Goal: Transaction & Acquisition: Purchase product/service

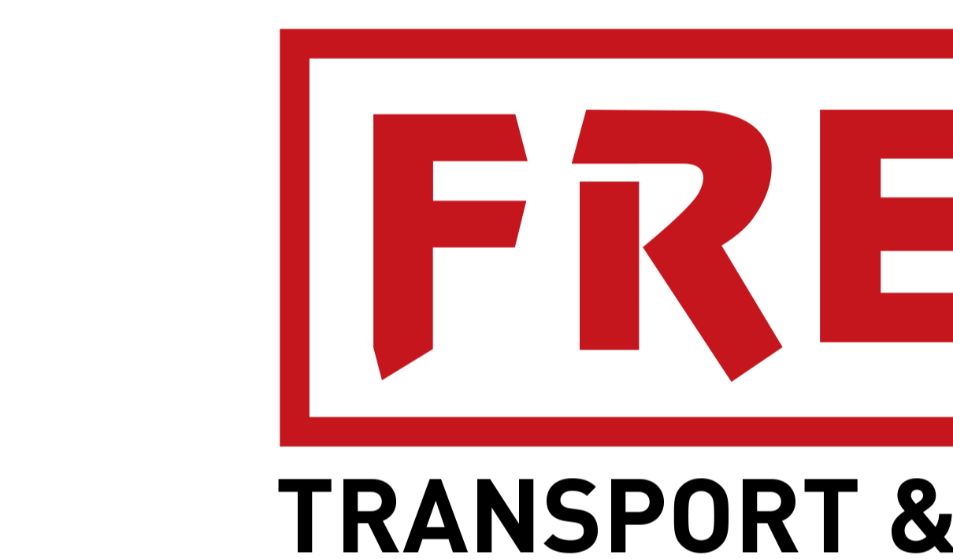
type input "[GEOGRAPHIC_DATA] ([GEOGRAPHIC_DATA]), [GEOGRAPHIC_DATA]"
type input "[GEOGRAPHIC_DATA], ZADUR"
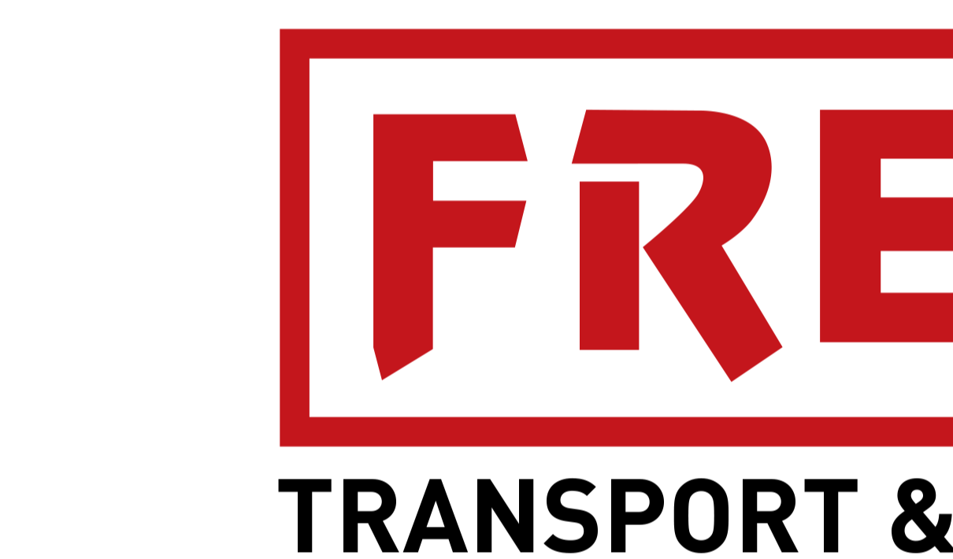
scroll to position [61, 0]
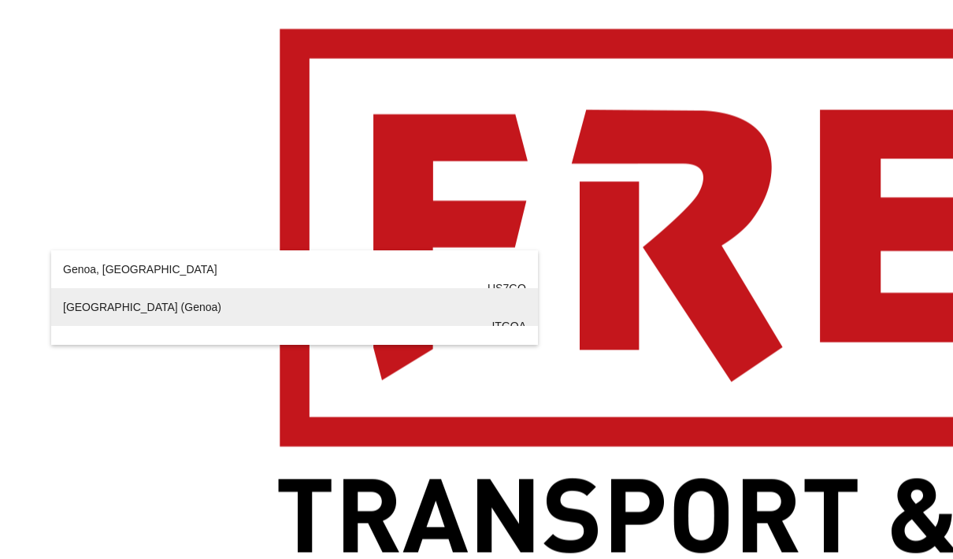
click at [72, 322] on div "[GEOGRAPHIC_DATA] ( [GEOGRAPHIC_DATA] ) [GEOGRAPHIC_DATA] ITGOA" at bounding box center [294, 326] width 463 height 76
type input "[GEOGRAPHIC_DATA] ([GEOGRAPHIC_DATA]), [GEOGRAPHIC_DATA]"
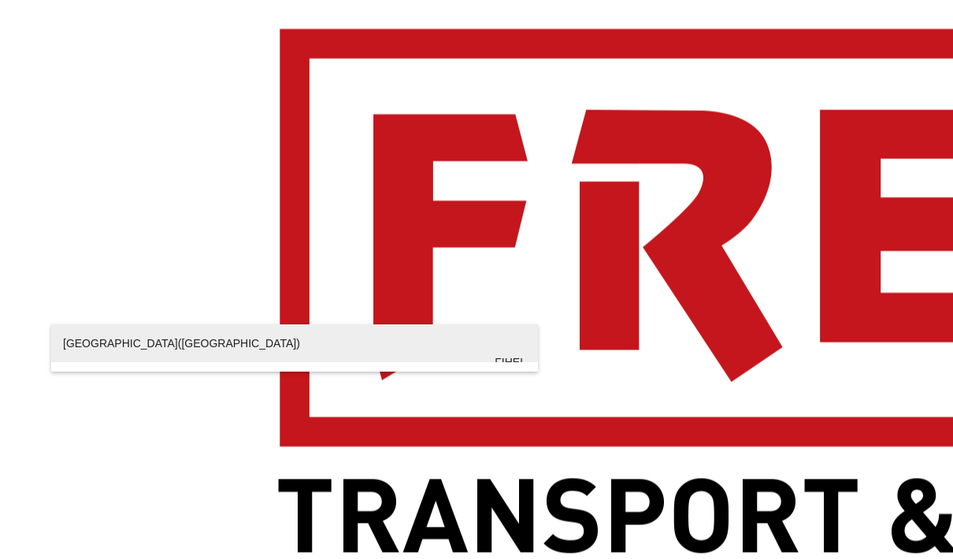
click at [76, 347] on div "[GEOGRAPHIC_DATA] ([GEOGRAPHIC_DATA]) [GEOGRAPHIC_DATA] [GEOGRAPHIC_DATA]" at bounding box center [294, 362] width 463 height 76
type input "[GEOGRAPHIC_DATA] ([GEOGRAPHIC_DATA]), [GEOGRAPHIC_DATA]"
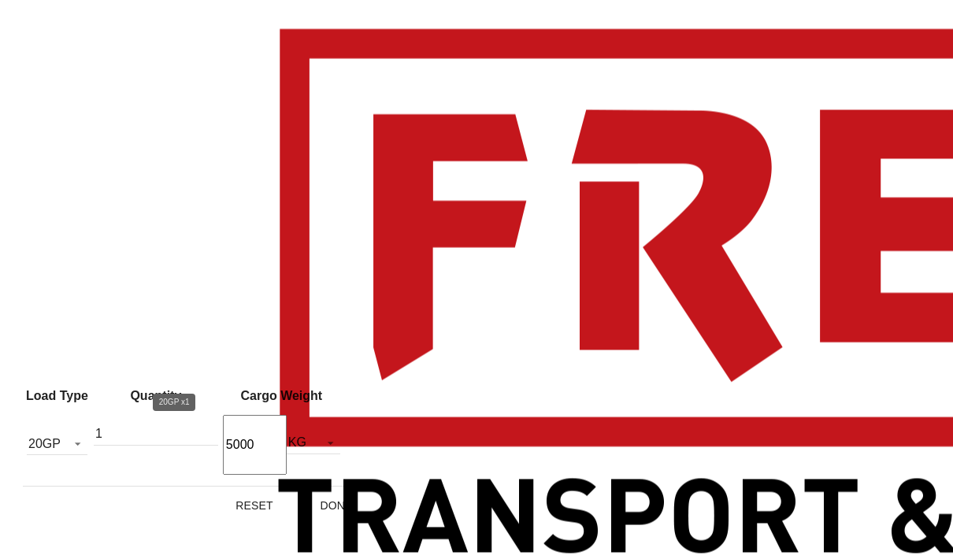
click at [235, 373] on div "Load Type Quantity Cargo Weight 20GP 20GP 40GP 40HC 45HC 20RE 40RE 40HR 20OT 40…" at bounding box center [476, 279] width 953 height 559
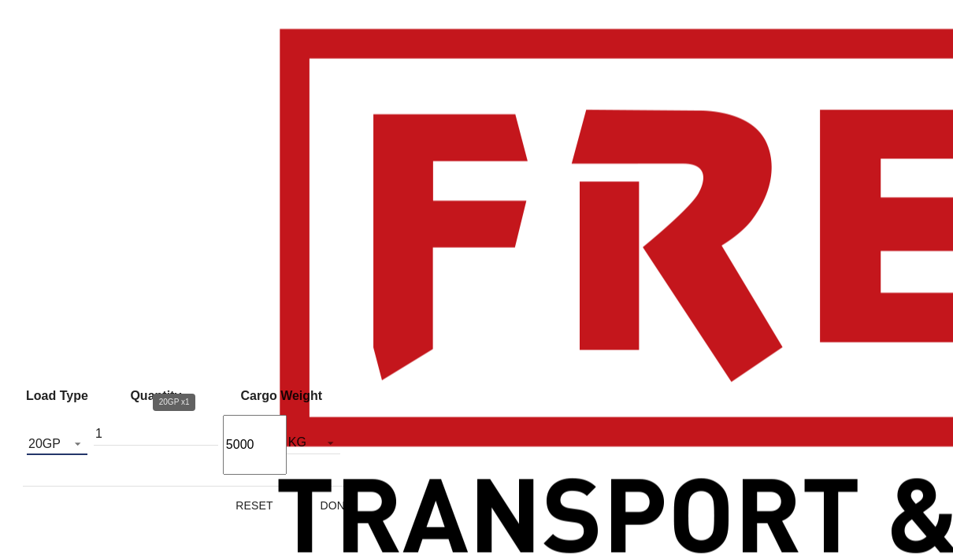
click at [61, 440] on span "20GP" at bounding box center [44, 444] width 32 height 14
click at [59, 447] on div "40HC" at bounding box center [61, 445] width 28 height 13
click at [336, 503] on button "Done" at bounding box center [336, 505] width 69 height 28
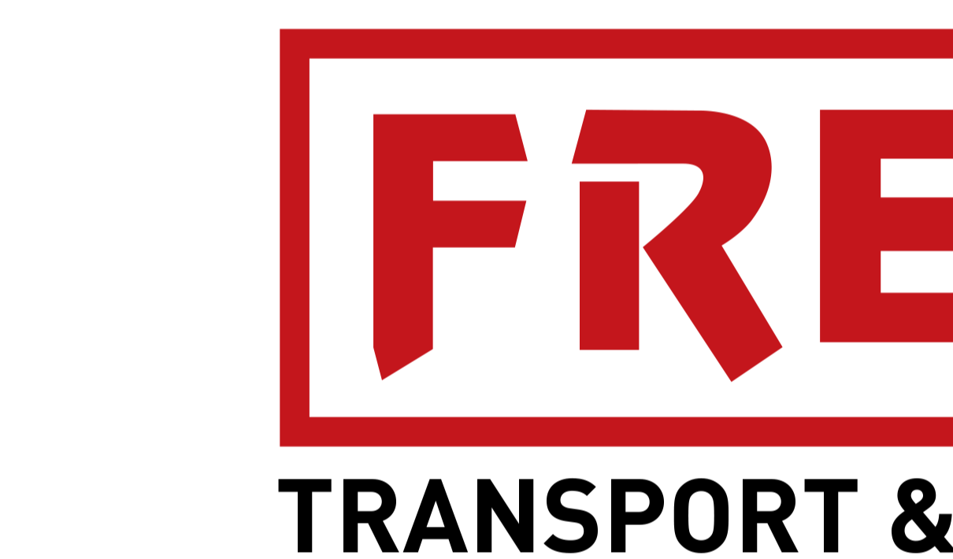
type input "ITGOA to FIHEL / [DATE]"
